Goal: Navigation & Orientation: Find specific page/section

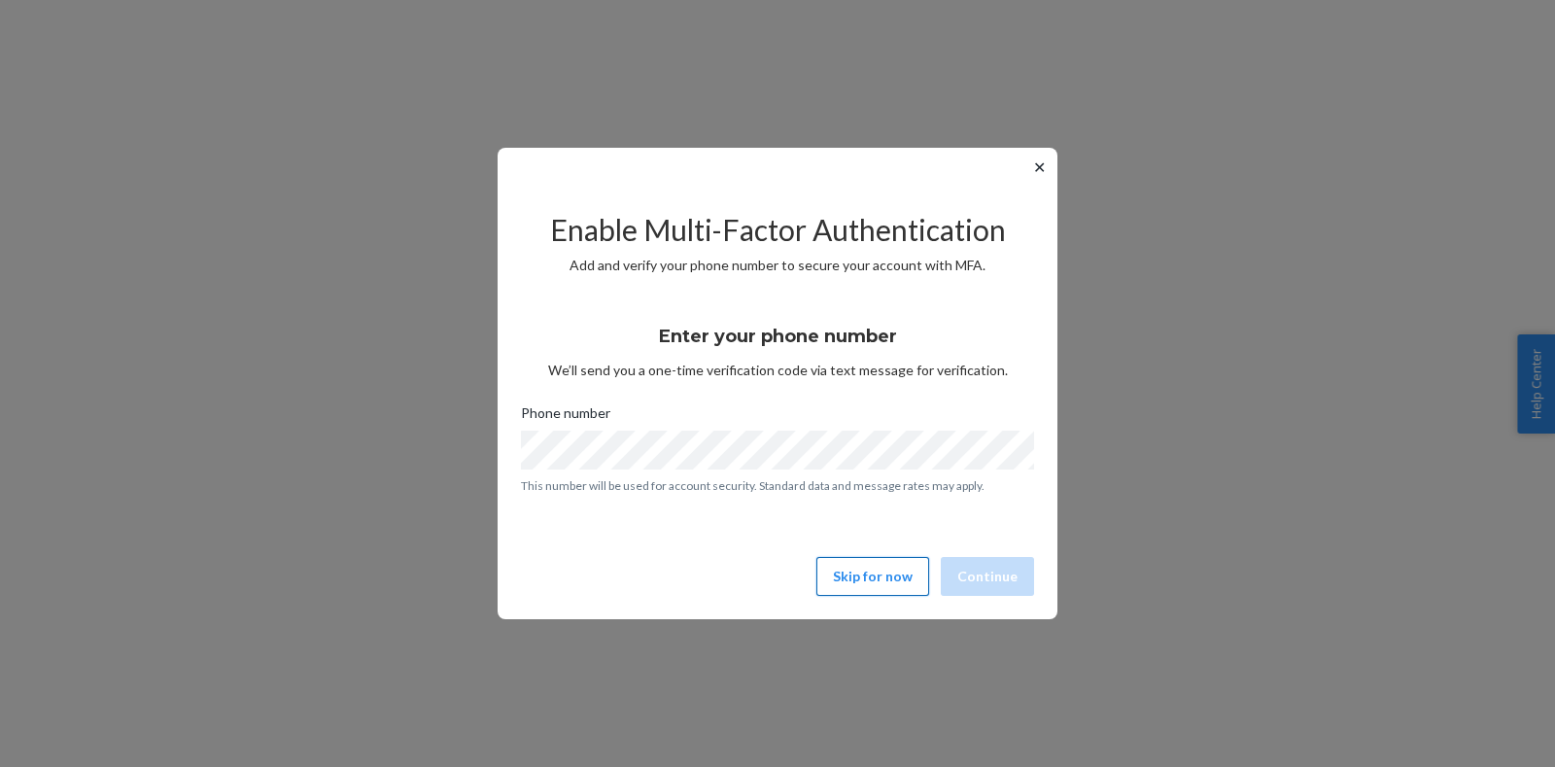
click at [882, 577] on button "Skip for now" at bounding box center [873, 576] width 113 height 39
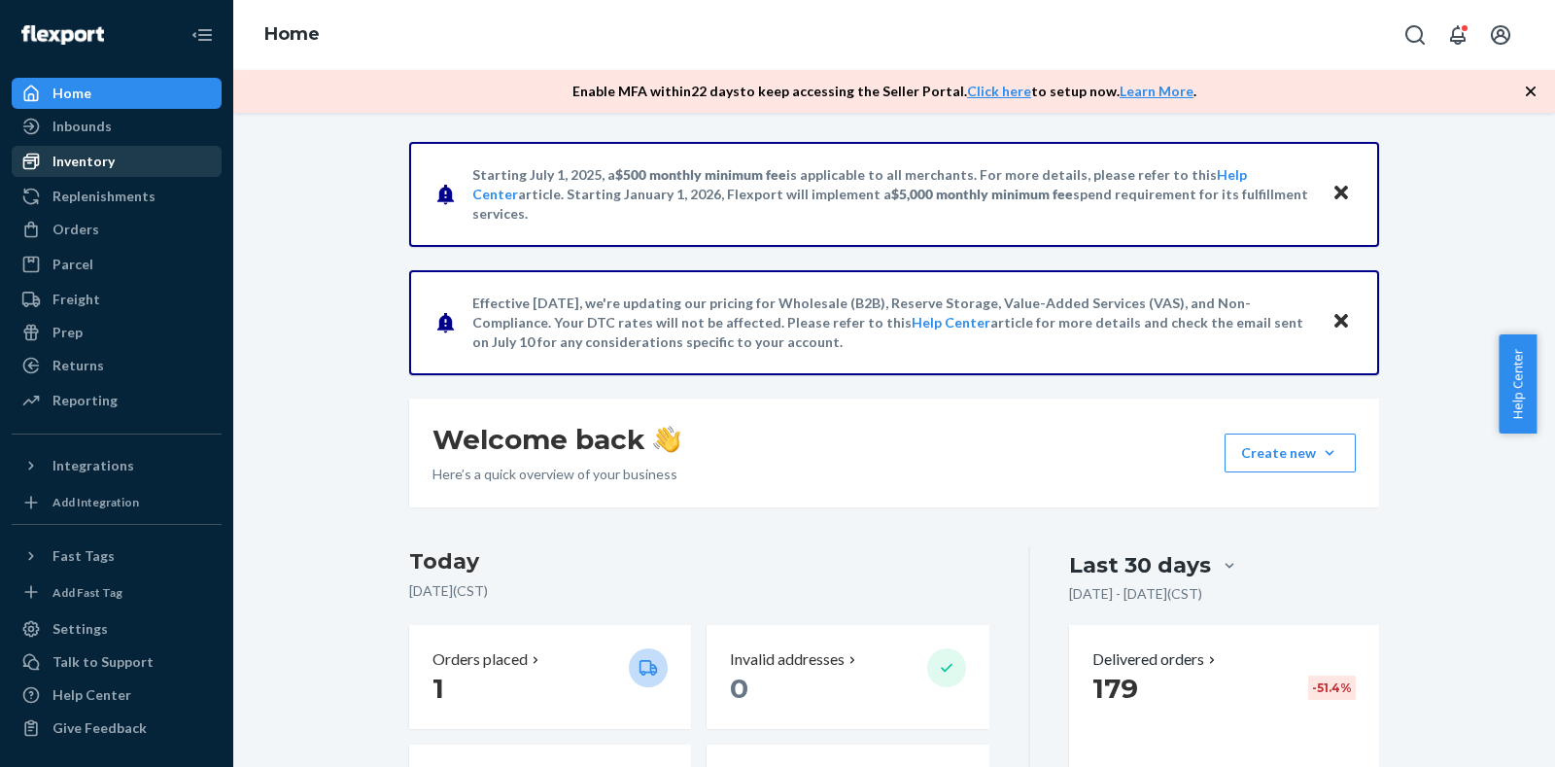
click at [103, 166] on div "Inventory" at bounding box center [83, 161] width 62 height 19
